Goal: Share content

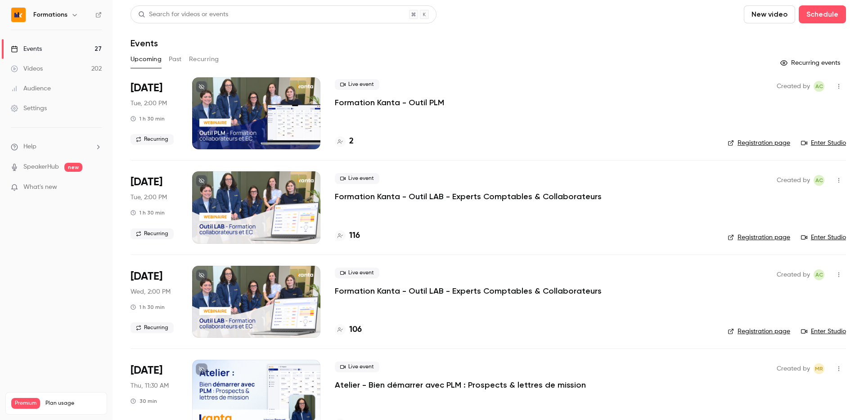
click at [180, 59] on button "Past" at bounding box center [175, 59] width 13 height 14
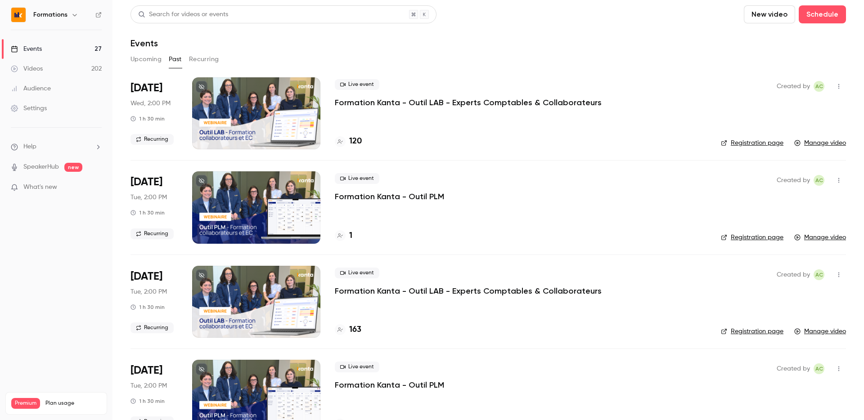
click at [205, 57] on button "Recurring" at bounding box center [204, 59] width 30 height 14
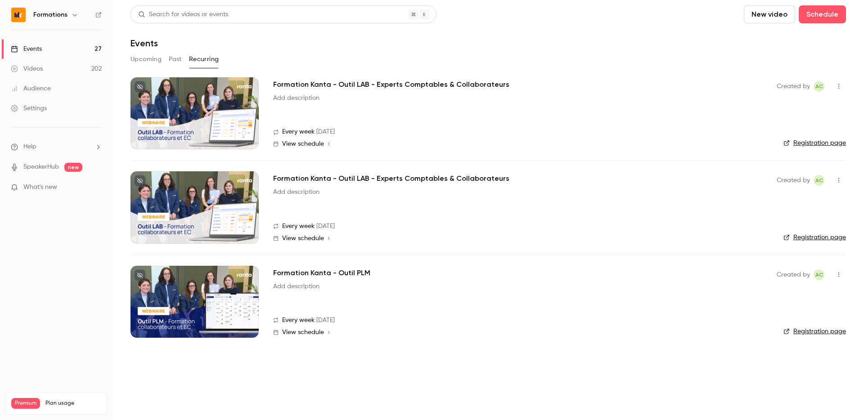
click at [233, 304] on div at bounding box center [194, 302] width 128 height 72
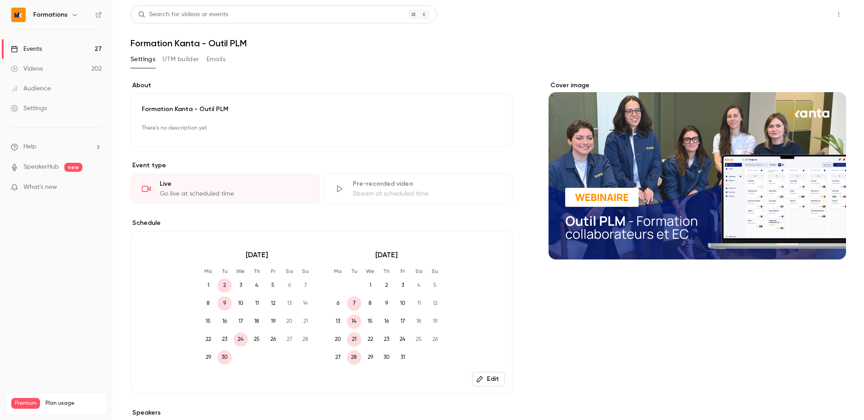
click at [812, 18] on button "Share" at bounding box center [807, 14] width 36 height 18
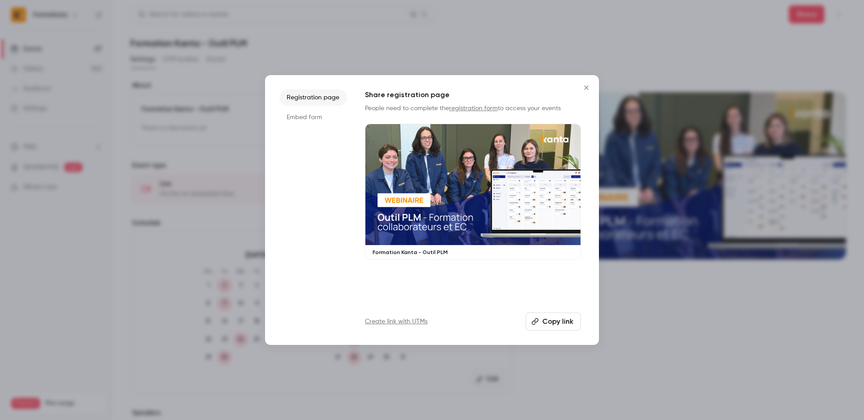
click at [565, 320] on button "Copy link" at bounding box center [553, 322] width 55 height 18
